Goal: Task Accomplishment & Management: Use online tool/utility

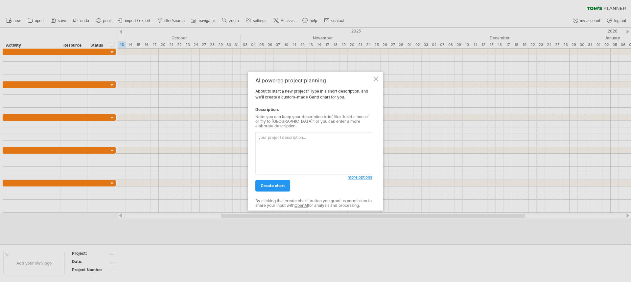
click at [297, 142] on textarea at bounding box center [313, 153] width 117 height 42
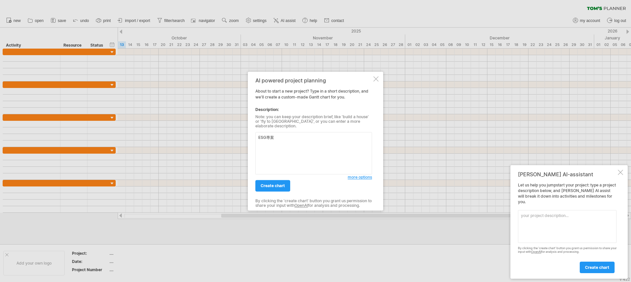
paste textarea "2.1 社會 (Society) 人權 [PERSON_NAME] 員工溝通與福利 [PERSON_NAME]  環安衛 [PERSON_NAME] 人力資…"
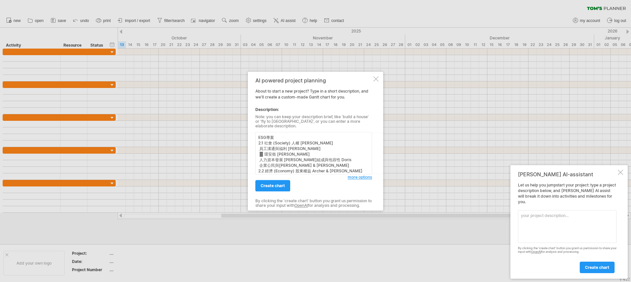
click at [289, 135] on textarea "ESG專案 2.1 社會 (Society) 人權 [PERSON_NAME] 員工溝通與福利 [PERSON_NAME]  環安衛 [PERSON_NAM…" at bounding box center [313, 153] width 117 height 42
click at [266, 135] on textarea "ESG專案 2.1 社會 (Society) 人權 [PERSON_NAME] 員工溝通與福利 [PERSON_NAME]  環安衛 [PERSON_NAM…" at bounding box center [313, 153] width 117 height 42
type textarea "ESG報告書專案 2.1 社會 (Society) 人權 [PERSON_NAME] 員工溝通與福利 [PERSON_NAME]安衛 [PERSON_NAME…"
click at [361, 176] on span "more options" at bounding box center [360, 177] width 24 height 5
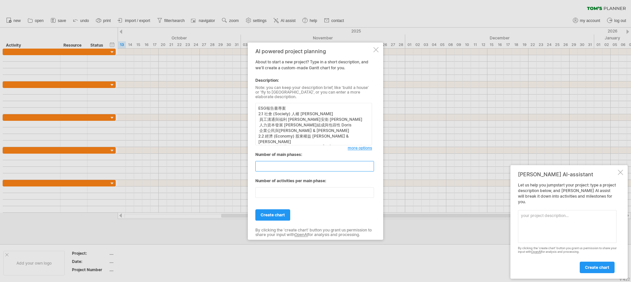
click at [318, 166] on input "**" at bounding box center [314, 166] width 119 height 11
click at [371, 166] on input "*" at bounding box center [314, 166] width 119 height 11
type input "*"
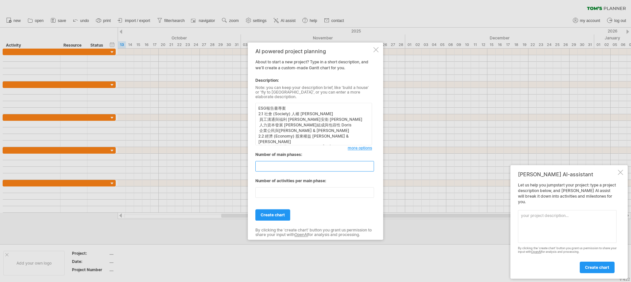
click at [371, 166] on input "*" at bounding box center [314, 166] width 119 height 11
click at [371, 192] on input "**" at bounding box center [314, 192] width 119 height 11
click at [371, 192] on input "*" at bounding box center [314, 192] width 119 height 11
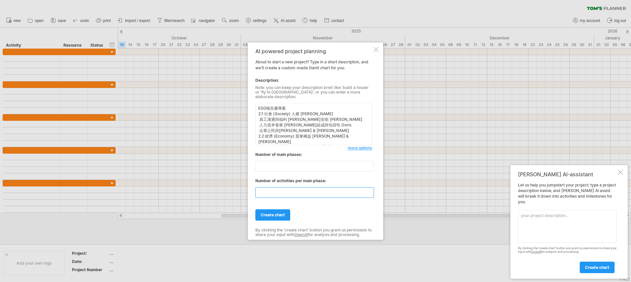
click at [371, 192] on input "*" at bounding box center [314, 192] width 119 height 11
type input "*"
click at [371, 192] on input "*" at bounding box center [314, 192] width 119 height 11
type input "*"
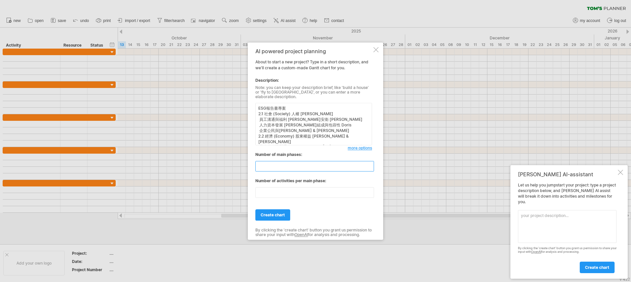
click at [373, 164] on input "*" at bounding box center [314, 166] width 119 height 11
click at [283, 213] on span "create chart" at bounding box center [273, 215] width 24 height 5
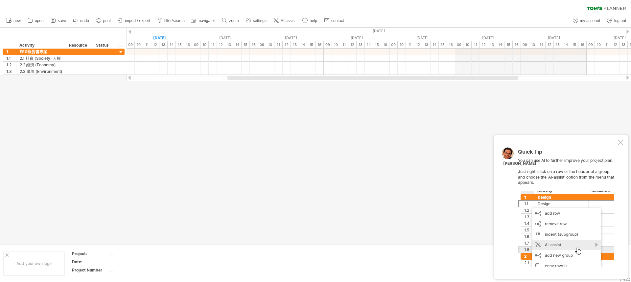
click at [618, 142] on div "Quick Tip You can use AI to further improve your project plan. Just right-click…" at bounding box center [562, 207] width 134 height 144
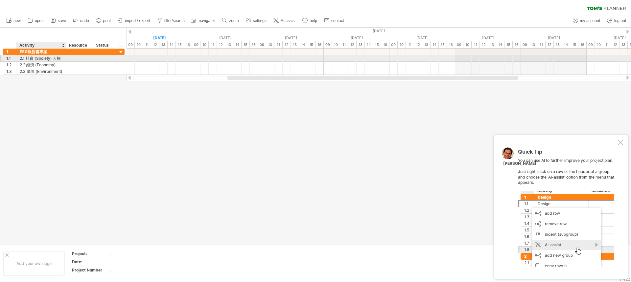
click at [57, 58] on div "2.1 社會 (Society) 人權" at bounding box center [41, 58] width 43 height 6
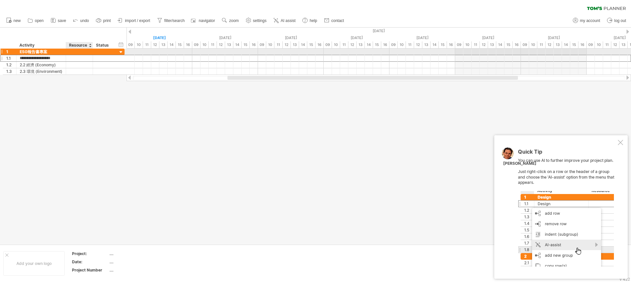
click at [77, 51] on div at bounding box center [79, 52] width 20 height 6
click at [77, 51] on input "text" at bounding box center [79, 52] width 20 height 6
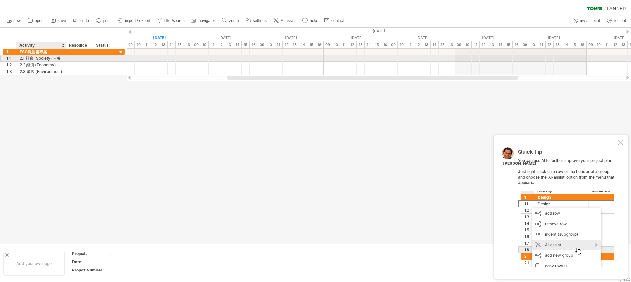
click at [54, 60] on div "2.1 社會 (Society) 人權" at bounding box center [41, 58] width 43 height 6
click at [54, 60] on input "**********" at bounding box center [41, 58] width 43 height 6
click at [71, 57] on div at bounding box center [79, 58] width 20 height 6
click at [63, 58] on div "**********" at bounding box center [41, 58] width 50 height 6
drag, startPoint x: 64, startPoint y: 61, endPoint x: 89, endPoint y: 63, distance: 24.5
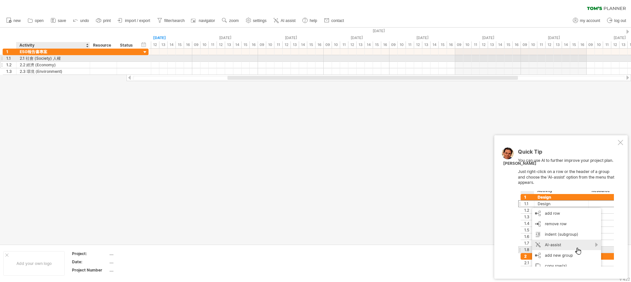
click at [89, 63] on div "**********" at bounding box center [76, 62] width 146 height 26
click at [61, 60] on div "2.1 社會 (Society) 人權" at bounding box center [53, 58] width 67 height 6
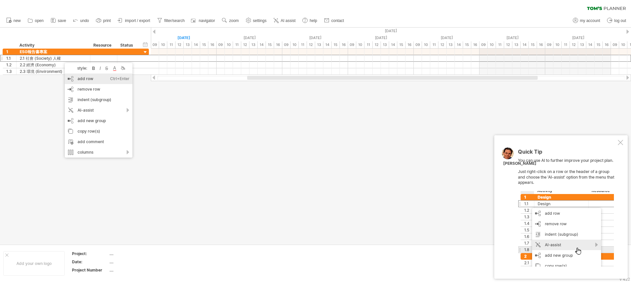
click at [76, 79] on div "add row Ctrl+Enter Cmd+Enter" at bounding box center [99, 79] width 68 height 11
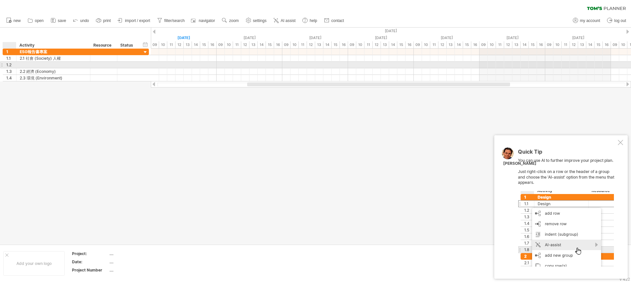
click at [10, 63] on div "1.2" at bounding box center [11, 65] width 10 height 6
click at [13, 65] on div "1.2" at bounding box center [11, 65] width 10 height 6
click at [32, 64] on div at bounding box center [53, 65] width 67 height 6
click at [8, 53] on div "1" at bounding box center [11, 52] width 10 height 6
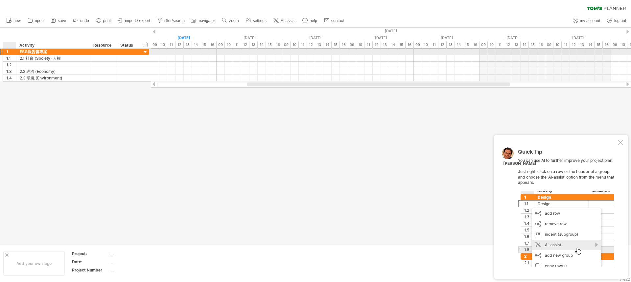
click at [8, 53] on div "1" at bounding box center [11, 52] width 10 height 6
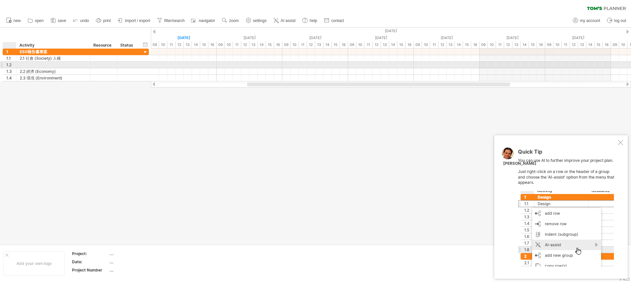
click at [14, 63] on div at bounding box center [15, 65] width 3 height 7
click at [27, 64] on div at bounding box center [53, 65] width 67 height 6
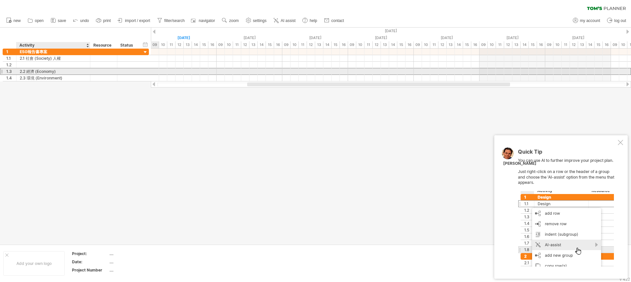
click at [24, 70] on div "2.2 經濟 (Economy)" at bounding box center [53, 71] width 67 height 6
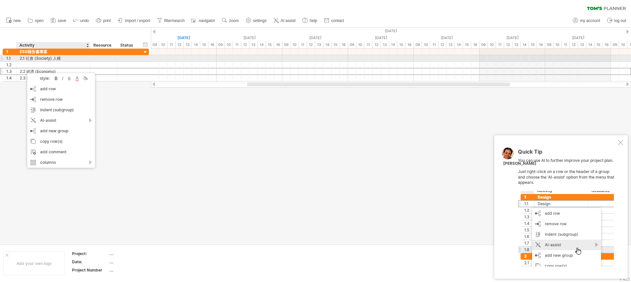
click at [46, 60] on div "2.1 社會 (Society) 人權" at bounding box center [53, 58] width 67 height 6
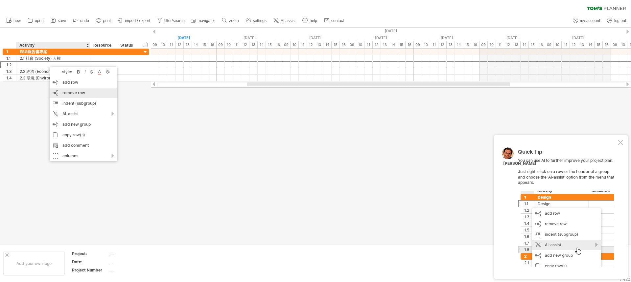
click at [74, 92] on span "remove row" at bounding box center [73, 92] width 23 height 5
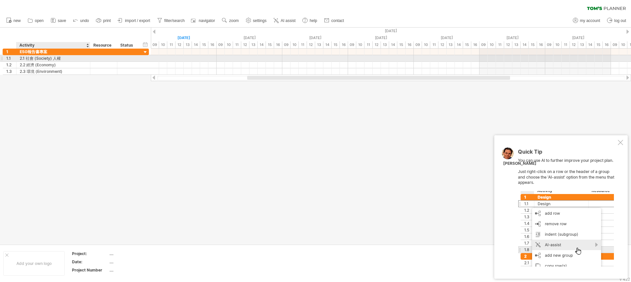
click at [51, 60] on div "2.1 社會 (Society) 人權" at bounding box center [53, 58] width 67 height 6
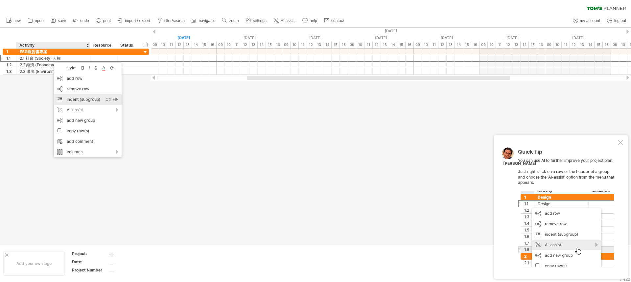
click at [93, 102] on div "indent (subgroup) Ctrl+► Cmd+►" at bounding box center [88, 99] width 68 height 11
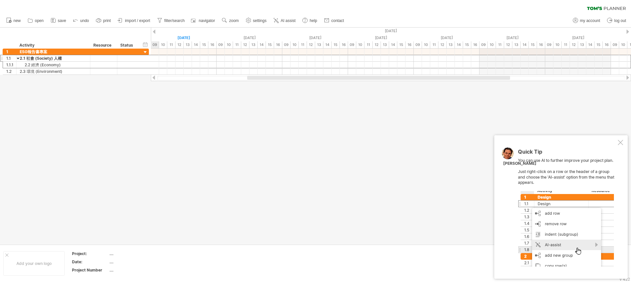
click at [81, 104] on div at bounding box center [315, 136] width 631 height 217
click at [55, 59] on div "2.1 社會 (Society) 人權" at bounding box center [53, 58] width 67 height 6
click at [73, 81] on div "add row Ctrl+Enter Cmd+Enter" at bounding box center [92, 78] width 68 height 11
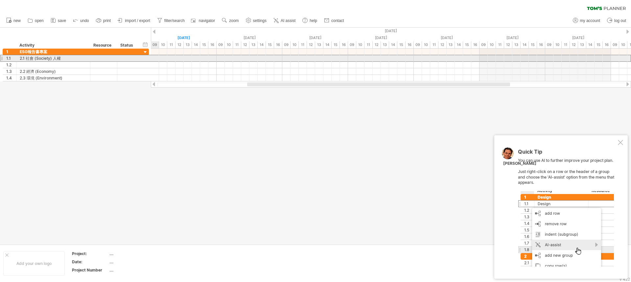
click at [62, 60] on div "2.1 社會 (Society) 人權" at bounding box center [53, 58] width 67 height 6
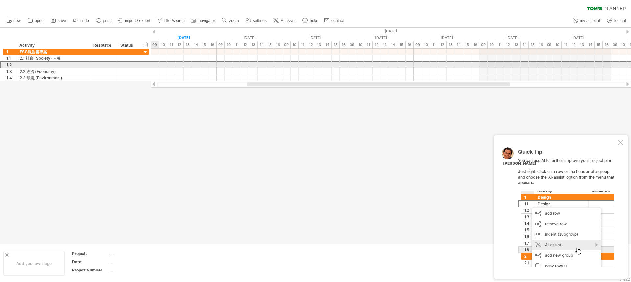
click at [54, 63] on div at bounding box center [53, 65] width 67 height 6
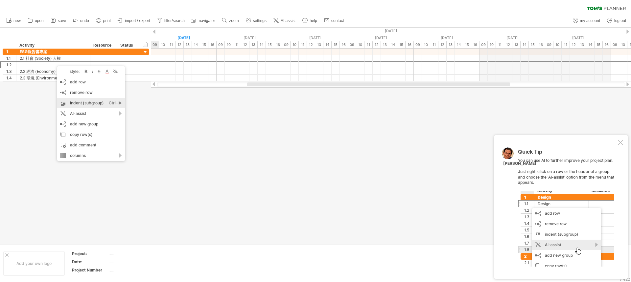
click at [95, 103] on div "indent (subgroup) Ctrl+► Cmd+►" at bounding box center [91, 103] width 68 height 11
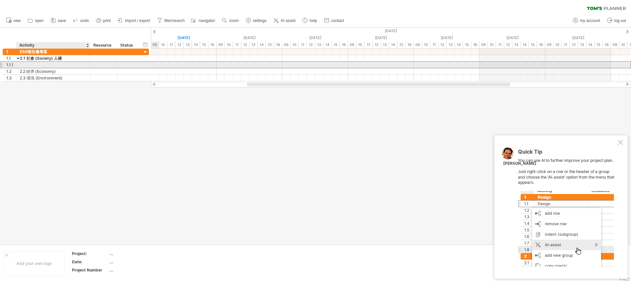
click at [44, 64] on div at bounding box center [53, 65] width 67 height 6
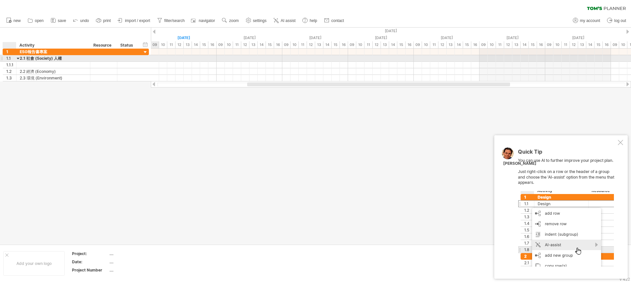
click at [19, 59] on div at bounding box center [18, 58] width 3 height 6
click at [17, 58] on div at bounding box center [18, 58] width 3 height 6
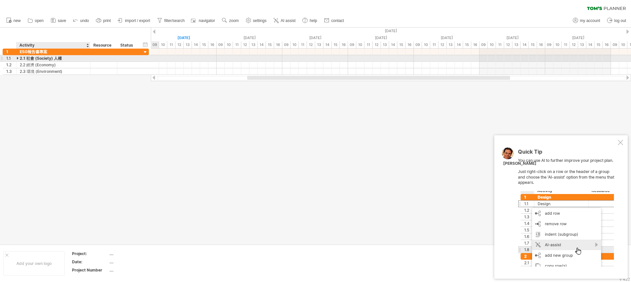
click at [22, 58] on div "2.1 社會 (Society) 人權" at bounding box center [53, 58] width 67 height 6
click at [26, 59] on input "**********" at bounding box center [53, 58] width 67 height 6
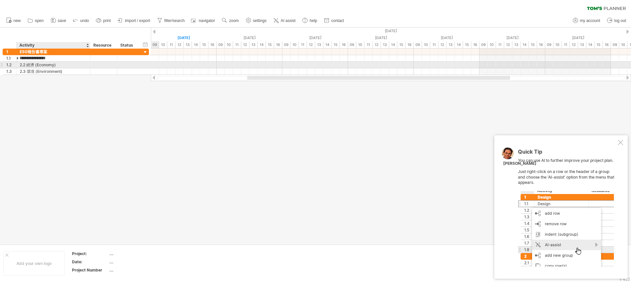
type input "**********"
click at [25, 65] on div "2.2 經濟 (Economy)" at bounding box center [53, 65] width 67 height 6
click at [26, 65] on input "**********" at bounding box center [53, 65] width 67 height 6
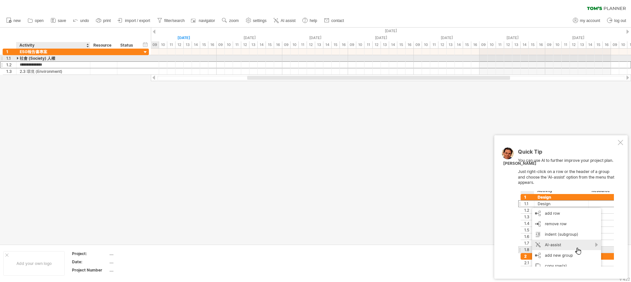
type input "**********"
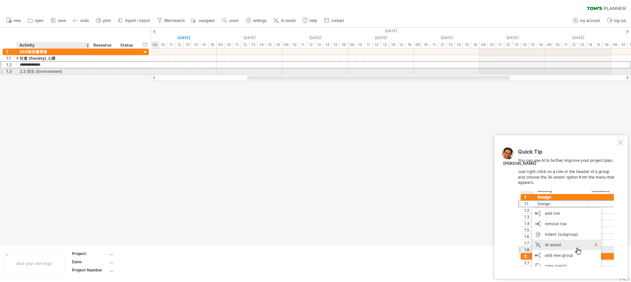
click at [25, 71] on div "2.3 環境 (Environment)" at bounding box center [53, 71] width 67 height 6
type input "**********"
click at [20, 65] on div "經濟 (Economy)" at bounding box center [53, 65] width 67 height 6
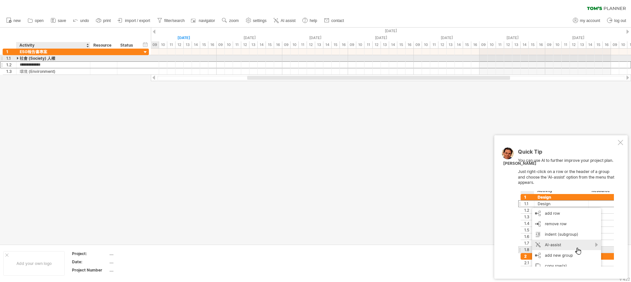
click at [46, 57] on div "社會 (Society) 人權" at bounding box center [53, 58] width 67 height 6
click at [32, 60] on div "社會 (Society) 人權" at bounding box center [53, 58] width 67 height 6
click at [32, 60] on input "**********" at bounding box center [53, 58] width 67 height 6
click at [24, 60] on input "**********" at bounding box center [53, 58] width 67 height 6
click at [20, 59] on input "**********" at bounding box center [53, 58] width 67 height 6
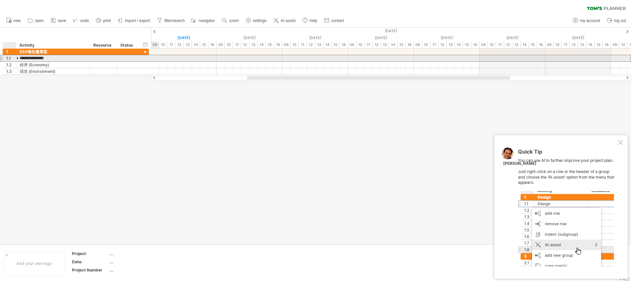
click at [19, 59] on div at bounding box center [18, 58] width 3 height 6
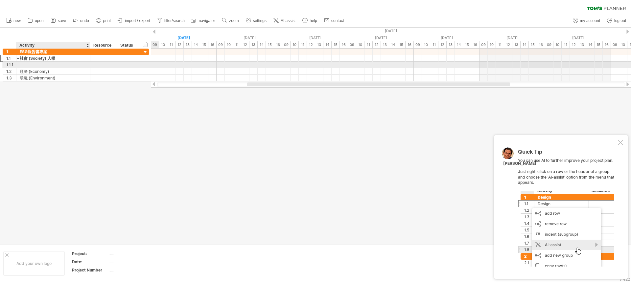
click at [32, 65] on div at bounding box center [53, 65] width 67 height 6
click at [24, 72] on div "經濟 (Economy)" at bounding box center [53, 71] width 67 height 6
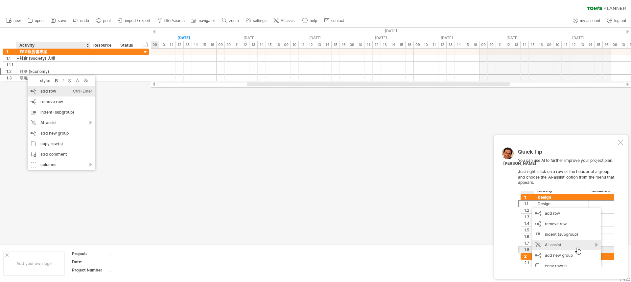
click at [55, 92] on div "add row Ctrl+Enter Cmd+Enter" at bounding box center [62, 91] width 68 height 11
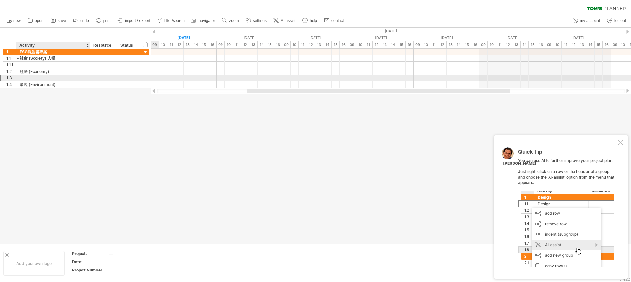
click at [33, 78] on div at bounding box center [53, 78] width 67 height 6
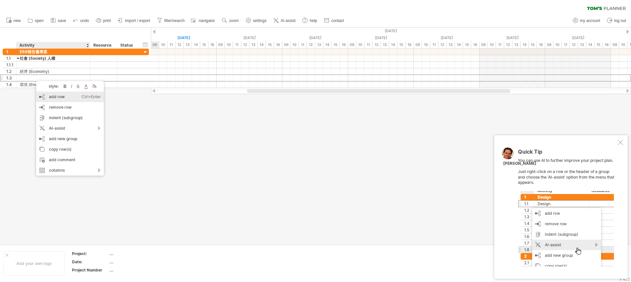
click at [52, 98] on div "add row Ctrl+Enter Cmd+Enter" at bounding box center [70, 97] width 68 height 11
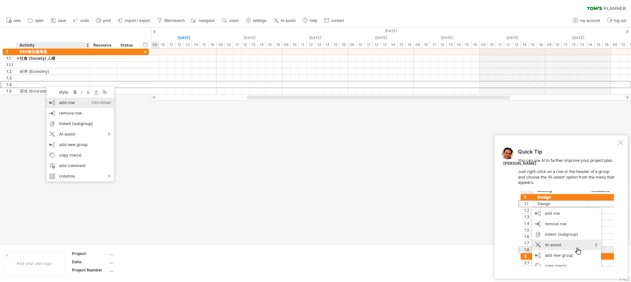
click at [54, 102] on div "add row Ctrl+Enter Cmd+Enter" at bounding box center [80, 103] width 68 height 11
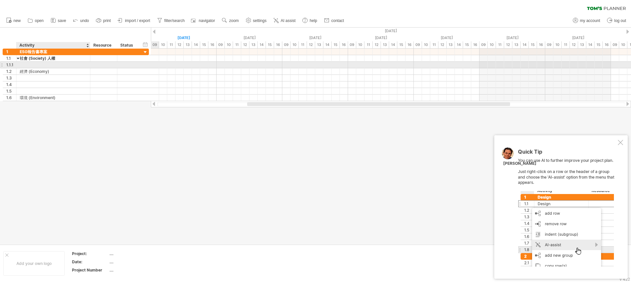
click at [33, 66] on div at bounding box center [53, 65] width 67 height 6
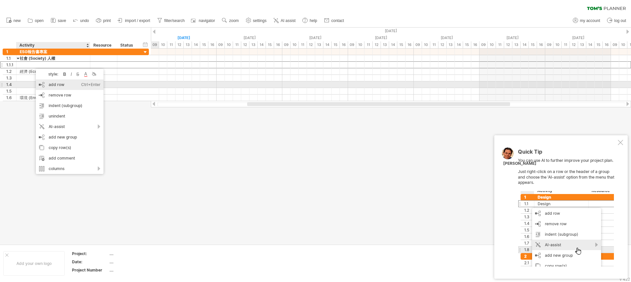
click at [44, 84] on div "add row Ctrl+Enter Cmd+Enter" at bounding box center [70, 85] width 68 height 11
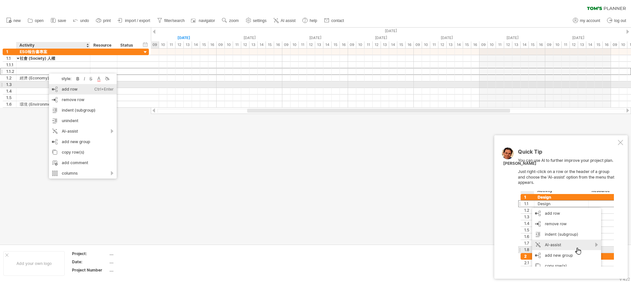
click at [59, 85] on div "add row Ctrl+Enter Cmd+Enter" at bounding box center [83, 89] width 68 height 11
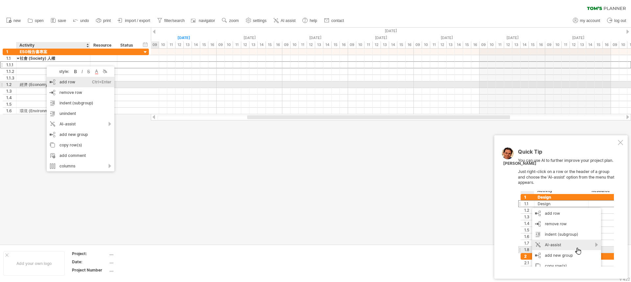
click at [70, 82] on div "add row Ctrl+Enter Cmd+Enter" at bounding box center [81, 82] width 68 height 11
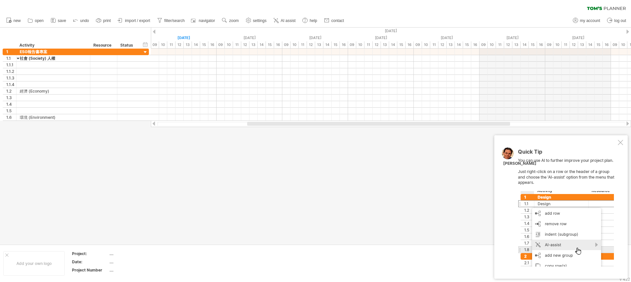
click at [622, 144] on div at bounding box center [620, 142] width 5 height 5
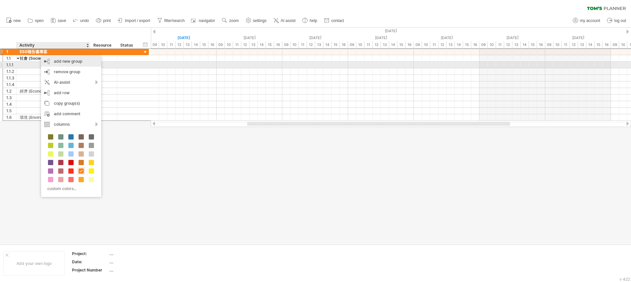
click at [69, 62] on div "add new group" at bounding box center [71, 61] width 60 height 11
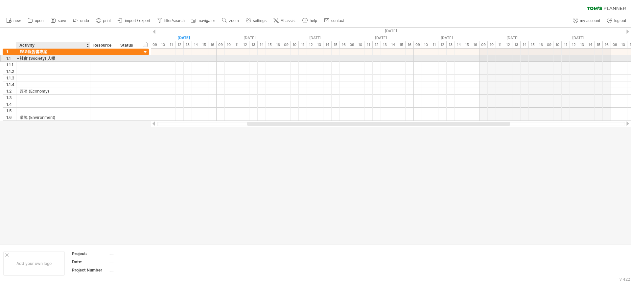
click at [46, 57] on div "社會 (Society) 人權" at bounding box center [53, 58] width 67 height 6
click at [107, 65] on div at bounding box center [104, 65] width 20 height 6
click at [46, 50] on div "ESG報告書專案" at bounding box center [53, 52] width 67 height 6
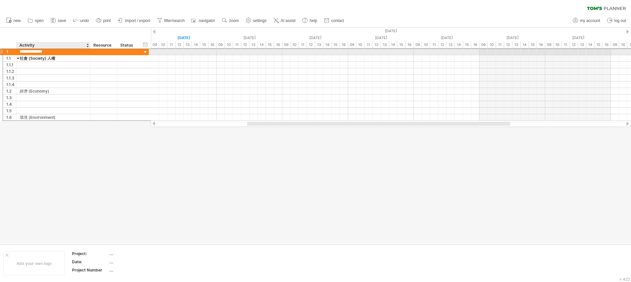
type input "**********"
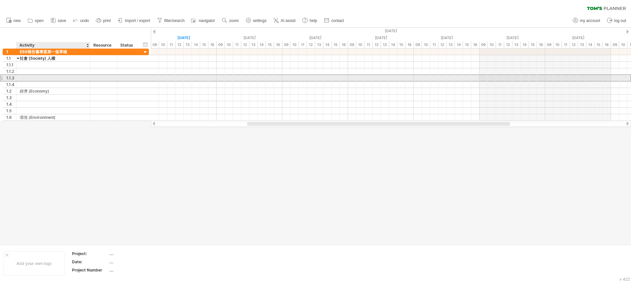
click at [61, 78] on div at bounding box center [53, 78] width 67 height 6
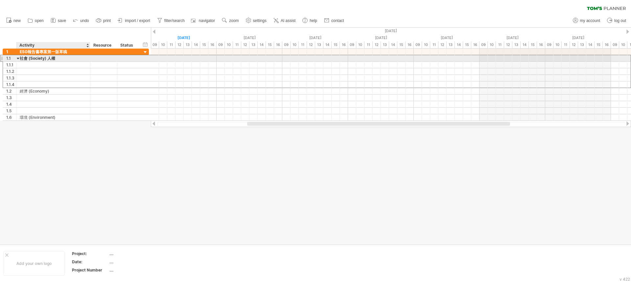
click at [74, 56] on div "社會 (Society) 人權" at bounding box center [53, 58] width 67 height 6
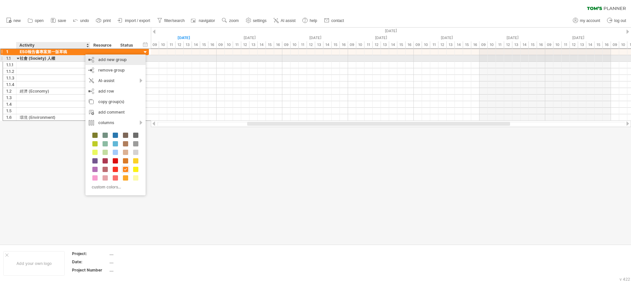
click at [96, 60] on div "add new group" at bounding box center [115, 60] width 60 height 11
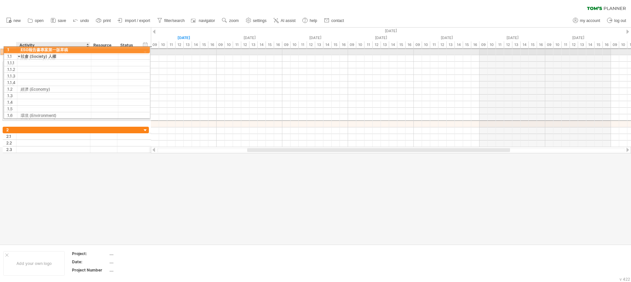
click at [56, 50] on div "ESG報告書專案第一版草稿" at bounding box center [53, 52] width 67 height 6
